Goal: Task Accomplishment & Management: Manage account settings

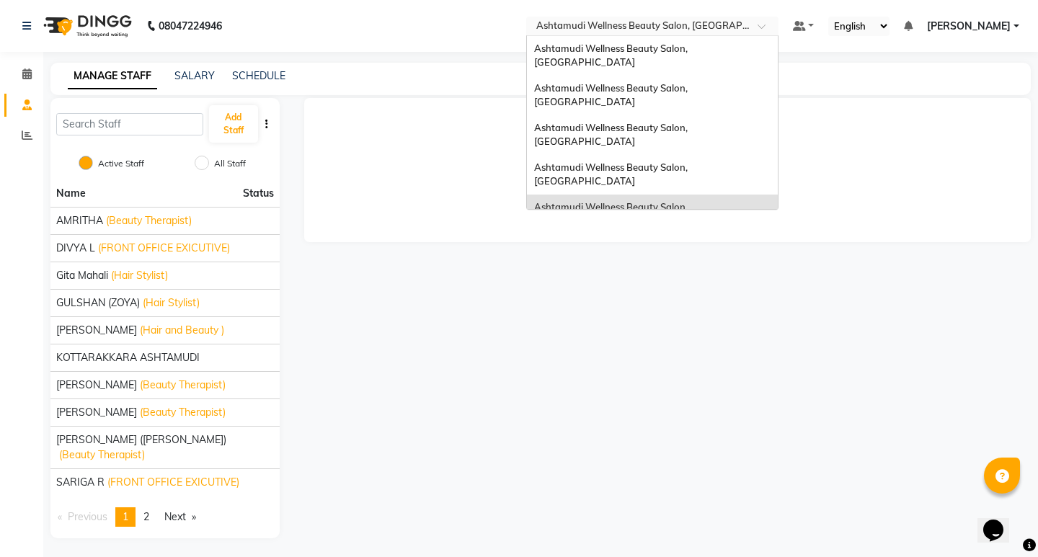
click at [742, 24] on input "text" at bounding box center [637, 27] width 209 height 14
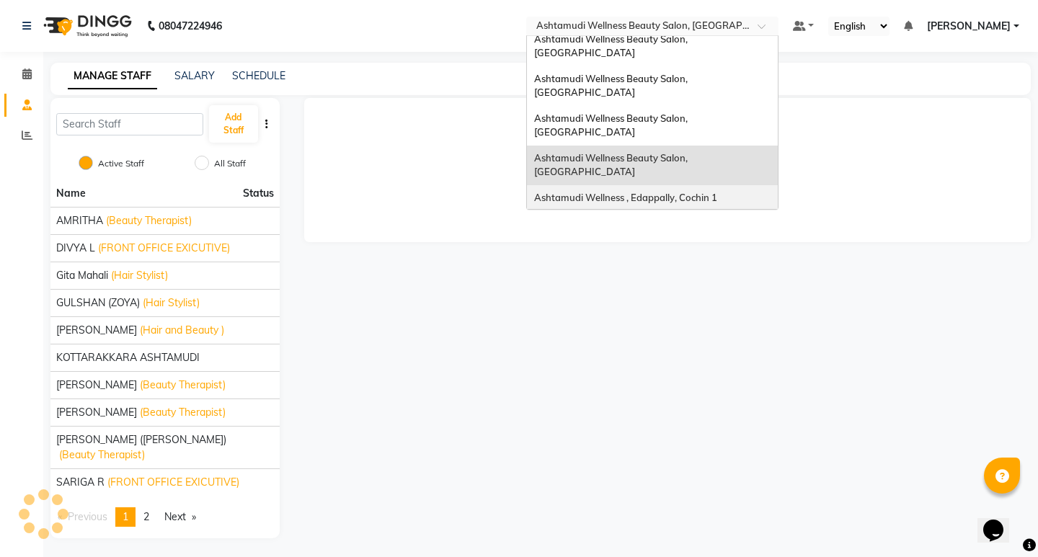
scroll to position [72, 0]
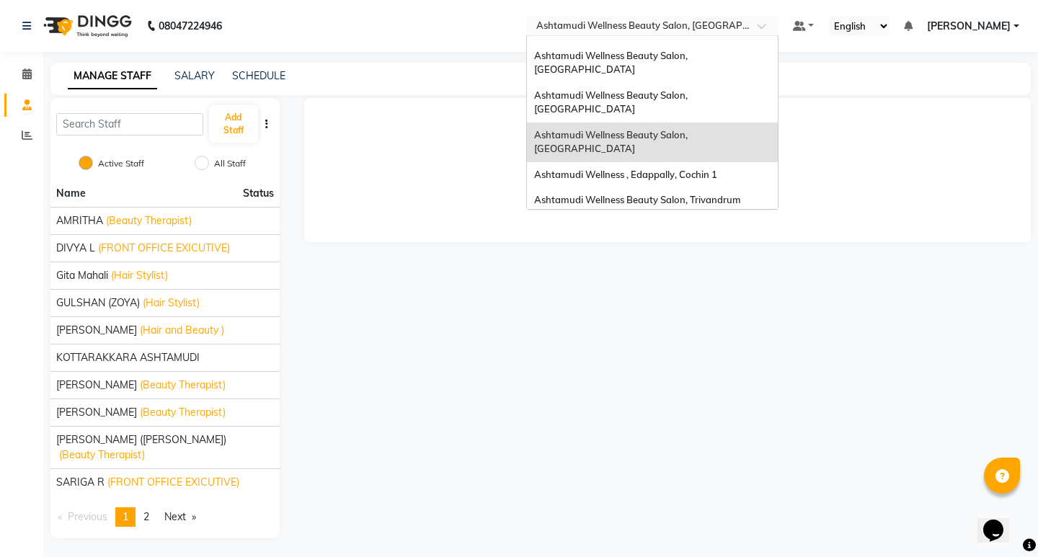
click at [688, 259] on span "Ashtamudi Welness Beauty Salon, [GEOGRAPHIC_DATA]" at bounding box center [611, 272] width 154 height 26
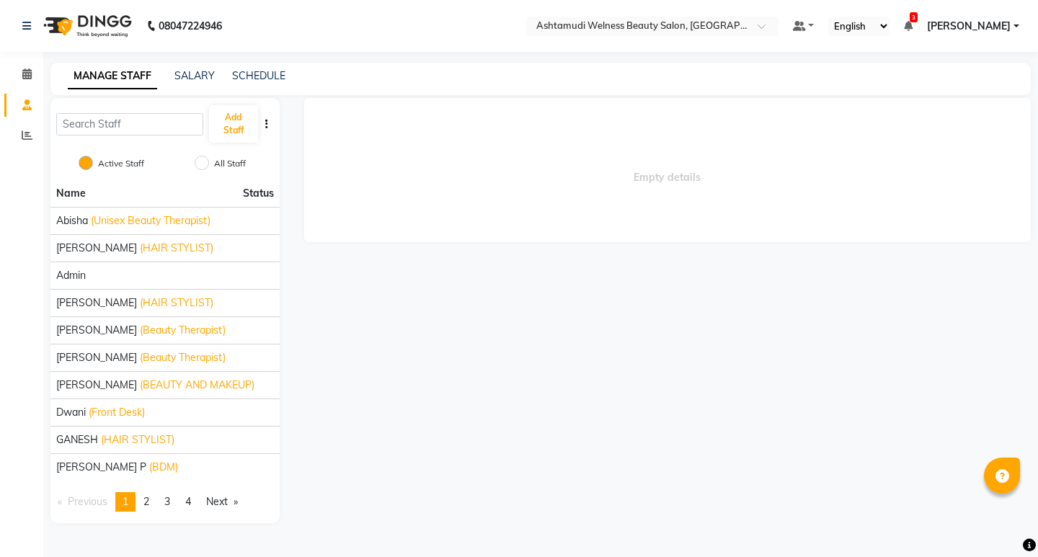
select select "en"
click at [154, 500] on link "page 2" at bounding box center [146, 501] width 20 height 19
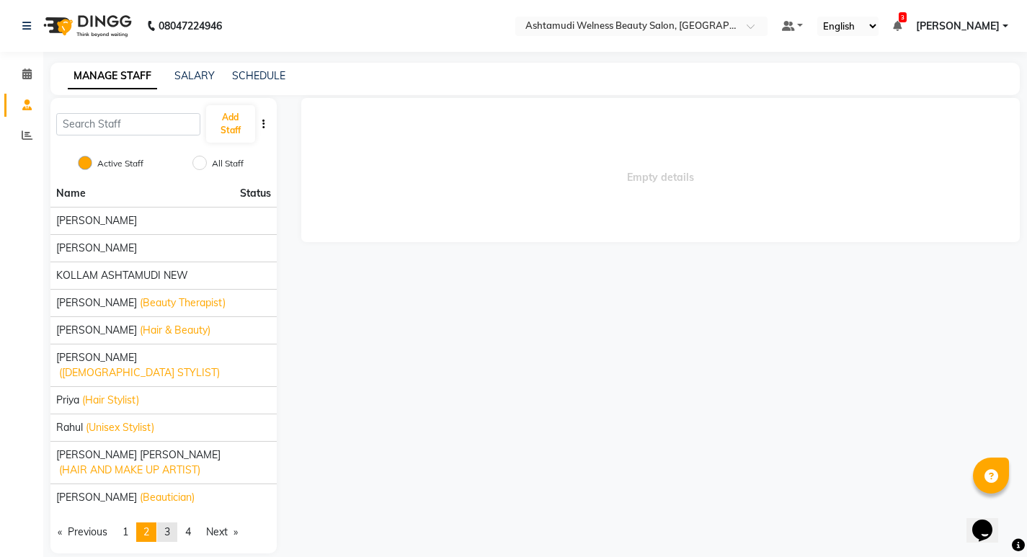
click at [175, 522] on link "page 3" at bounding box center [167, 531] width 20 height 19
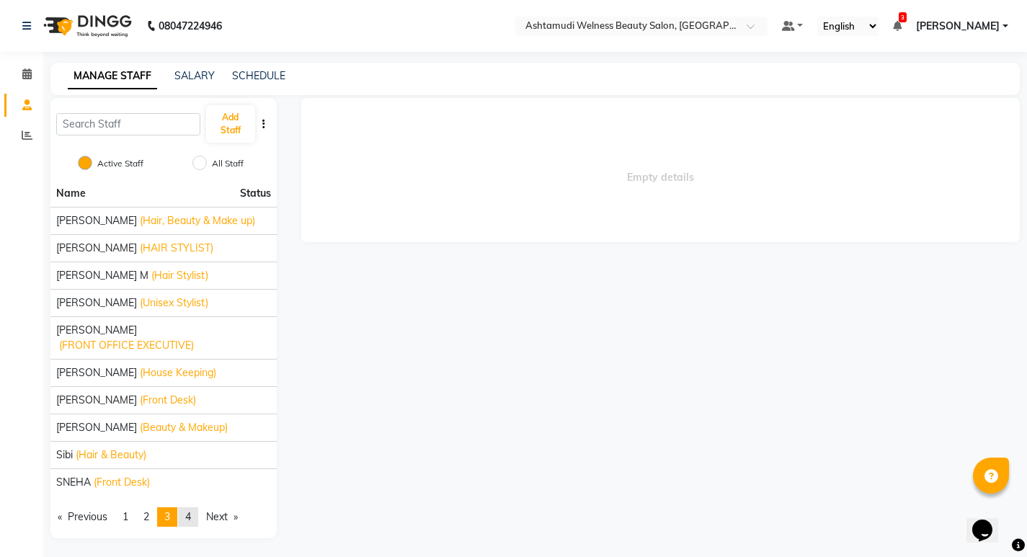
click at [191, 522] on span "4" at bounding box center [188, 516] width 6 height 13
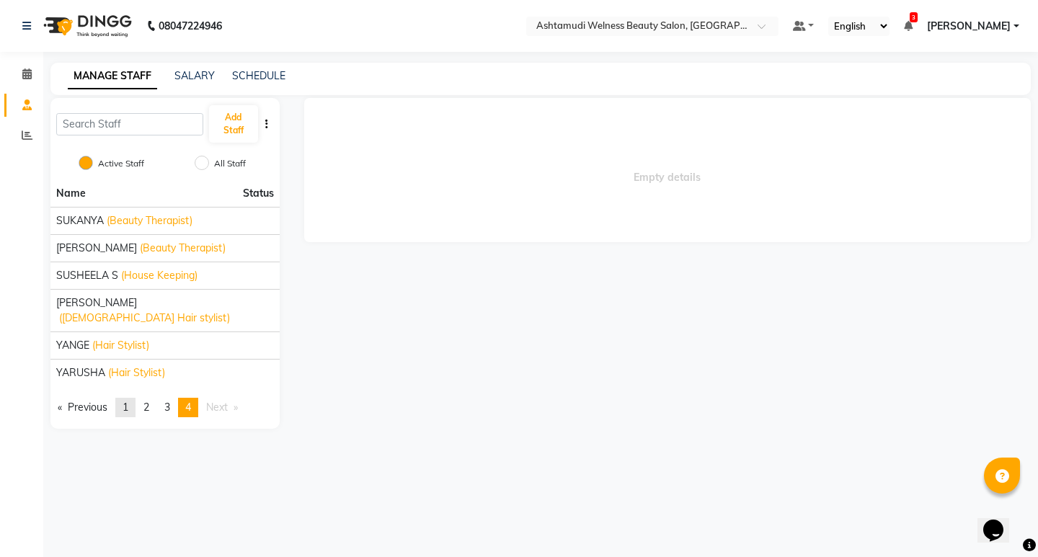
click at [128, 401] on span "1" at bounding box center [126, 407] width 6 height 13
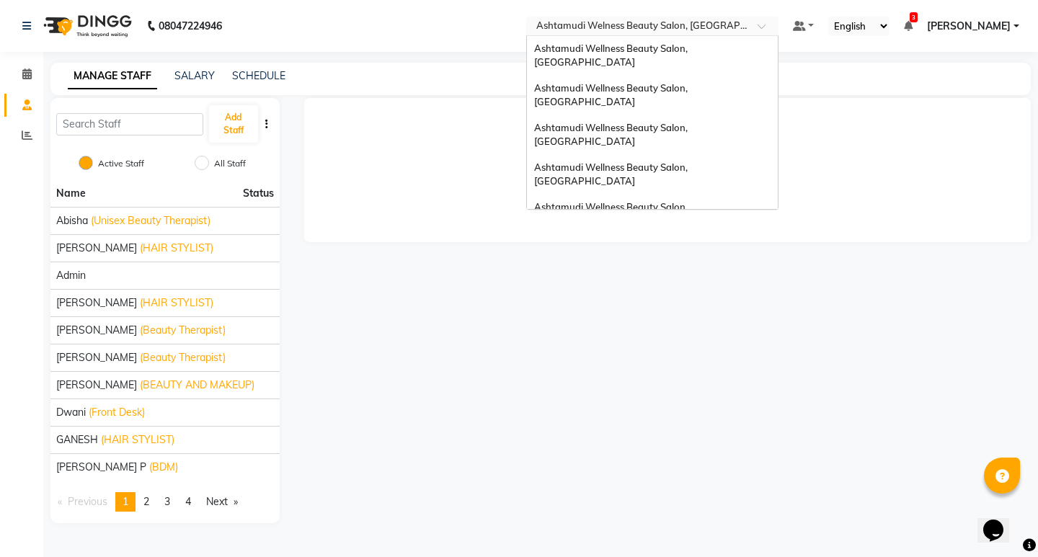
click at [742, 28] on input "text" at bounding box center [637, 27] width 209 height 14
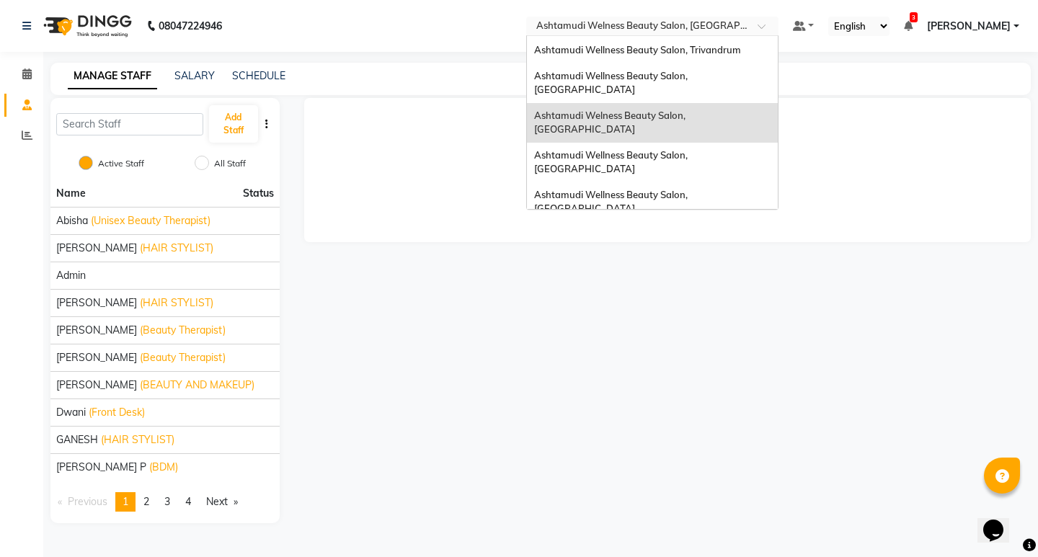
scroll to position [225, 0]
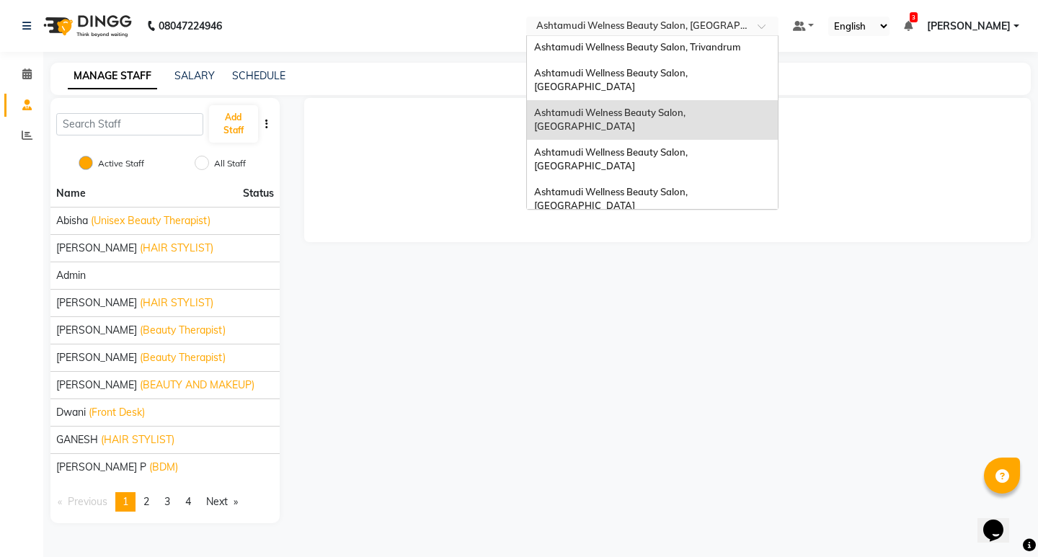
click at [741, 330] on span "Ashtamudi Unisex Salon, Dreams Mall, Dreams Mall Kottiyam" at bounding box center [648, 343] width 228 height 26
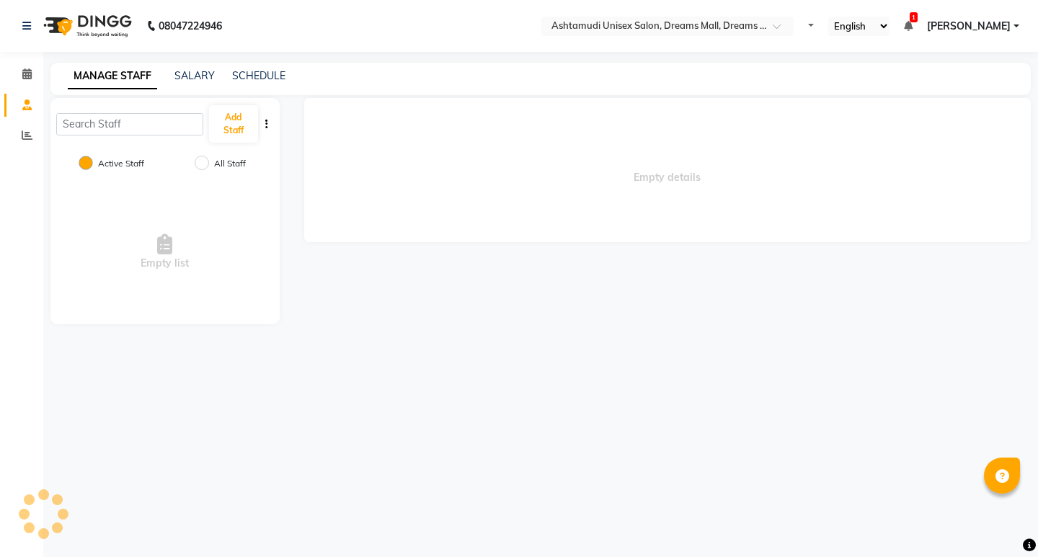
select select "en"
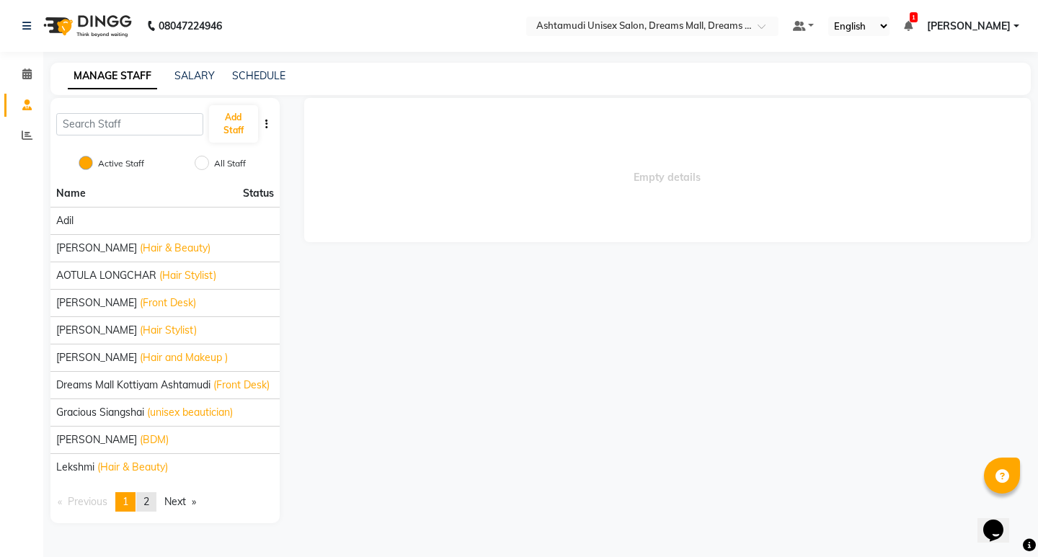
click at [149, 501] on span "2" at bounding box center [146, 501] width 6 height 13
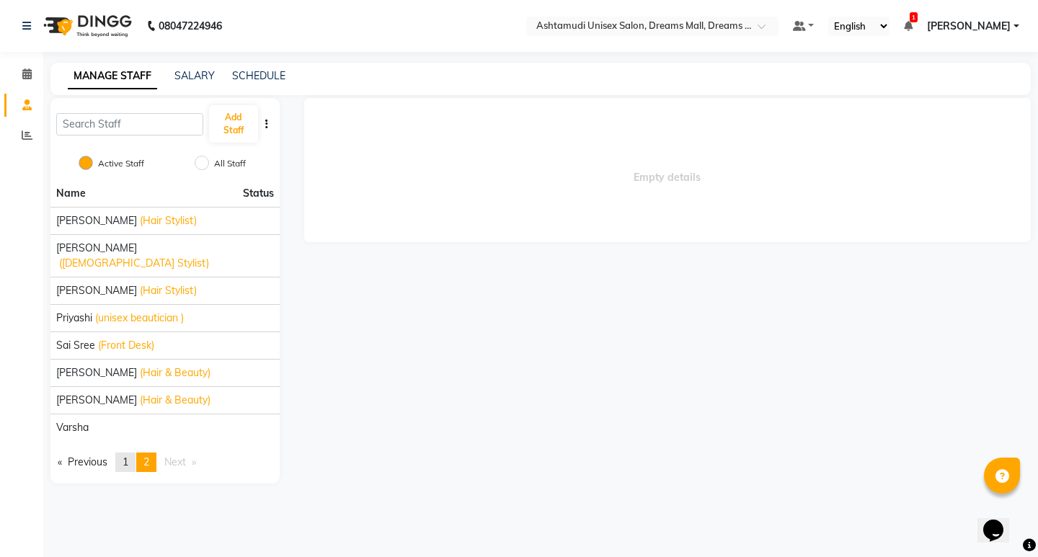
click at [133, 453] on link "page 1" at bounding box center [125, 462] width 20 height 19
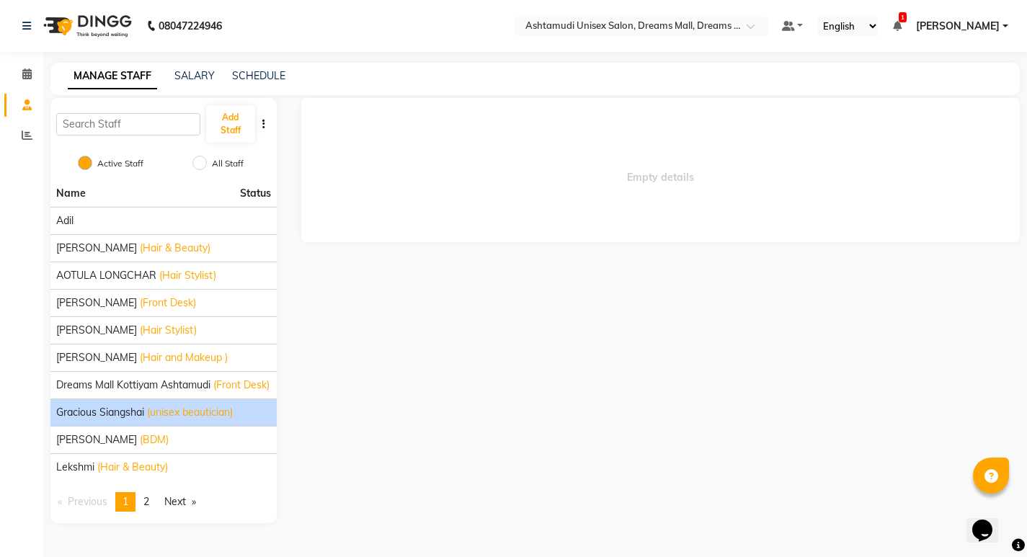
click at [143, 420] on span "Gracious Siangshai" at bounding box center [100, 412] width 88 height 15
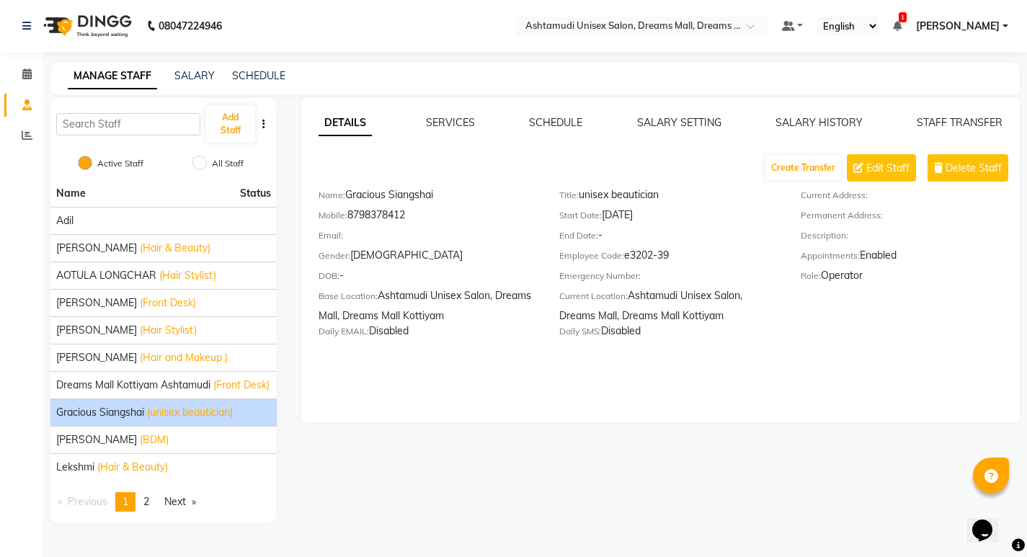
click at [990, 24] on span "[PERSON_NAME]" at bounding box center [958, 26] width 84 height 15
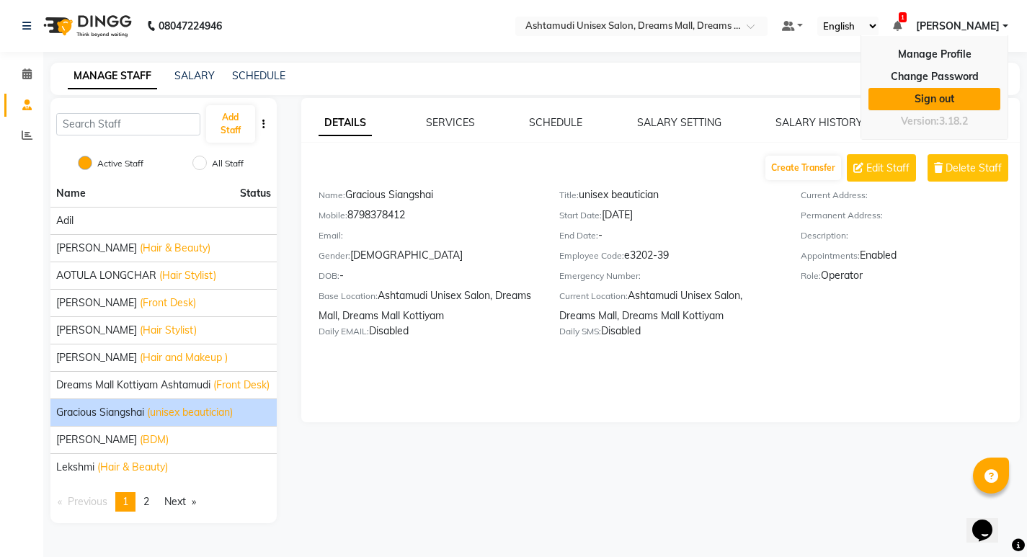
click at [957, 99] on link "Sign out" at bounding box center [934, 99] width 132 height 22
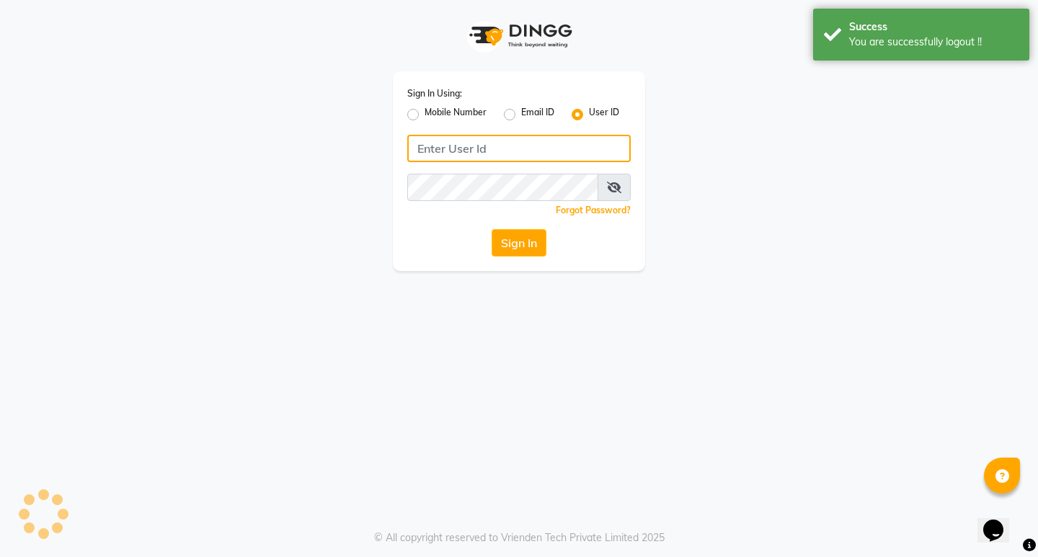
type input "9778691073"
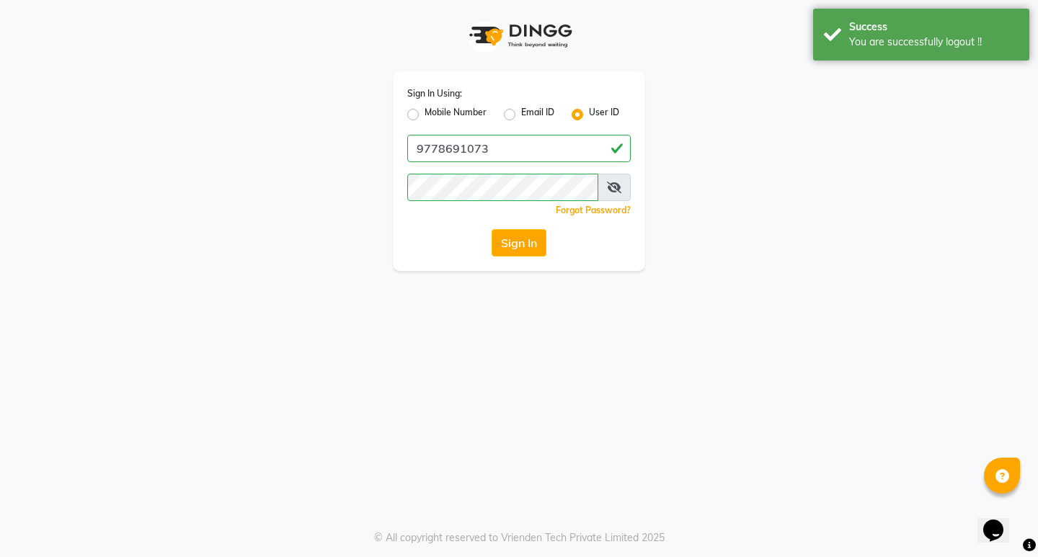
click at [438, 116] on label "Mobile Number" at bounding box center [455, 114] width 62 height 17
click at [434, 115] on input "Mobile Number" at bounding box center [428, 110] width 9 height 9
radio input "true"
radio input "false"
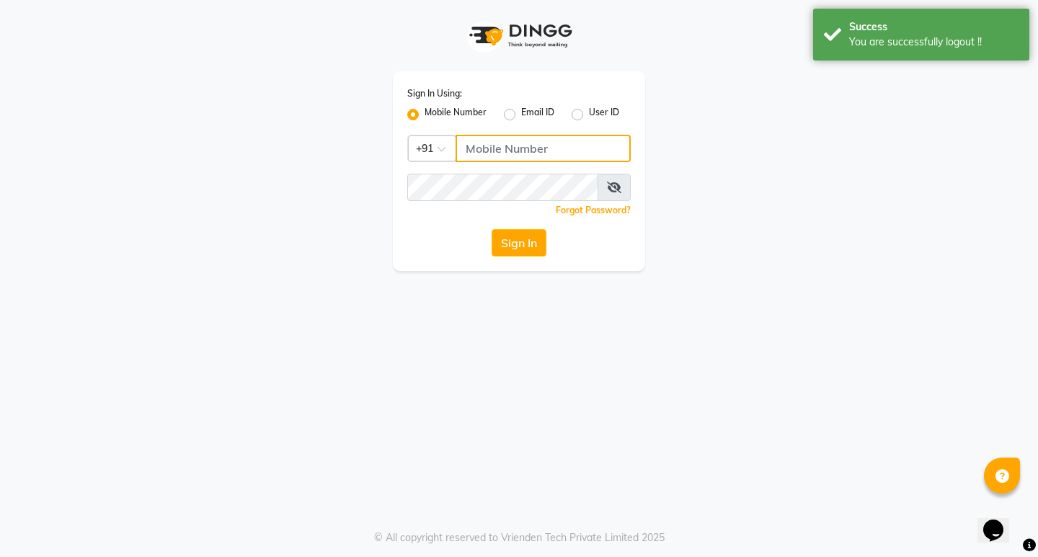
click at [505, 141] on input "Username" at bounding box center [542, 148] width 175 height 27
type input "7510977353"
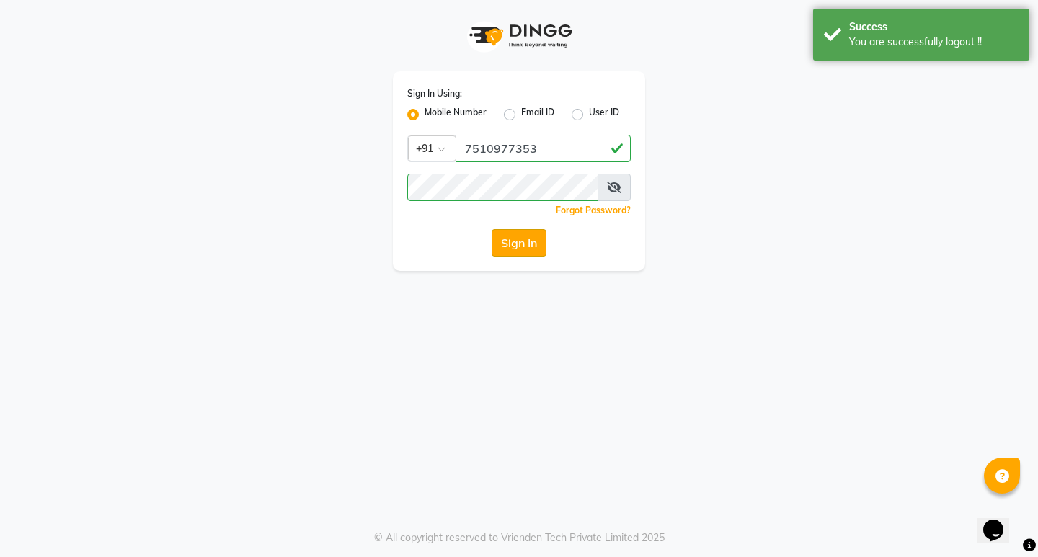
click at [520, 246] on button "Sign In" at bounding box center [519, 242] width 55 height 27
